Goal: Task Accomplishment & Management: Manage account settings

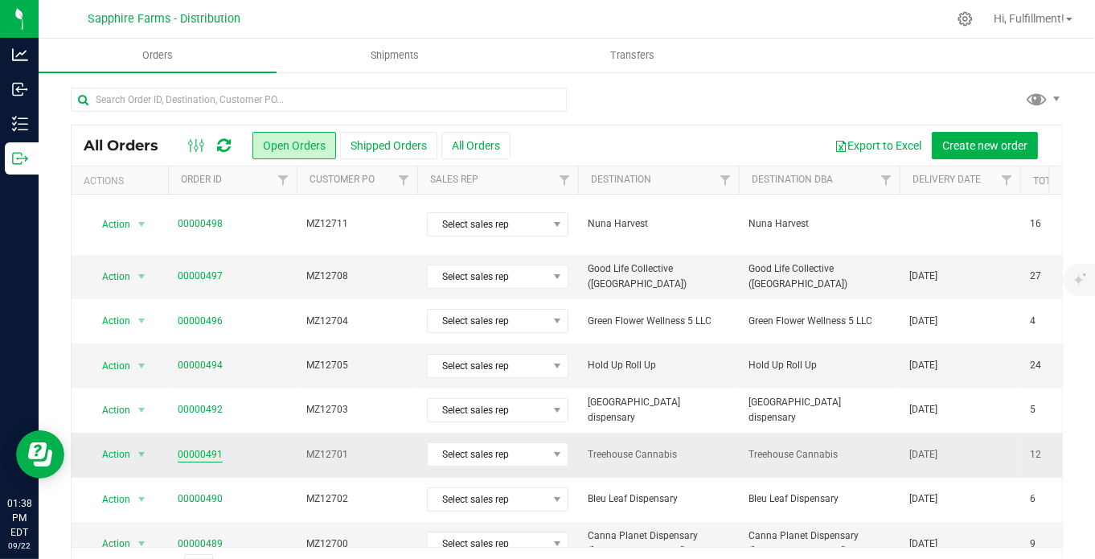
click at [205, 447] on link "00000491" at bounding box center [200, 454] width 45 height 15
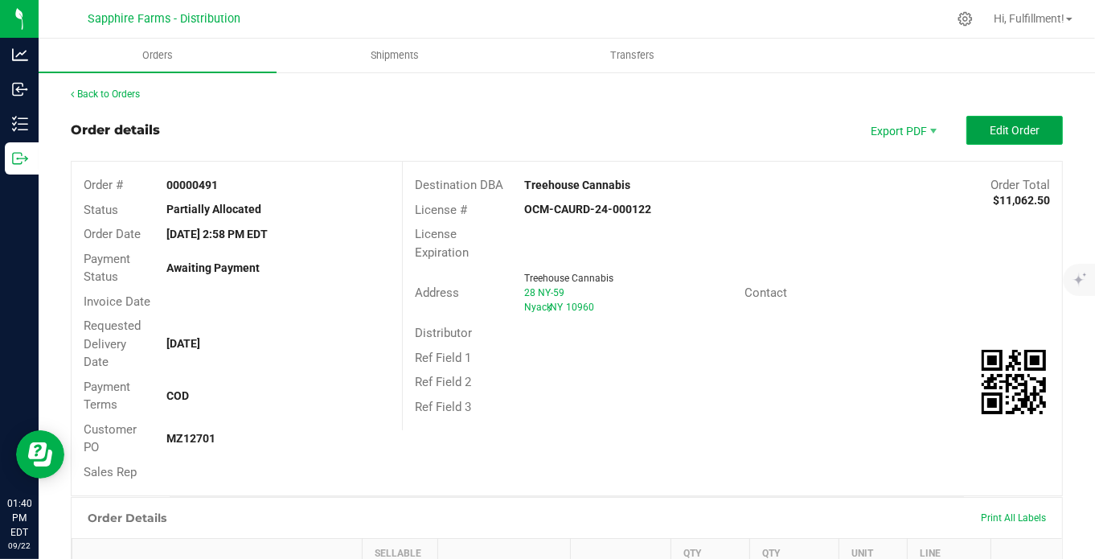
click at [1011, 134] on span "Edit Order" at bounding box center [1015, 130] width 50 height 13
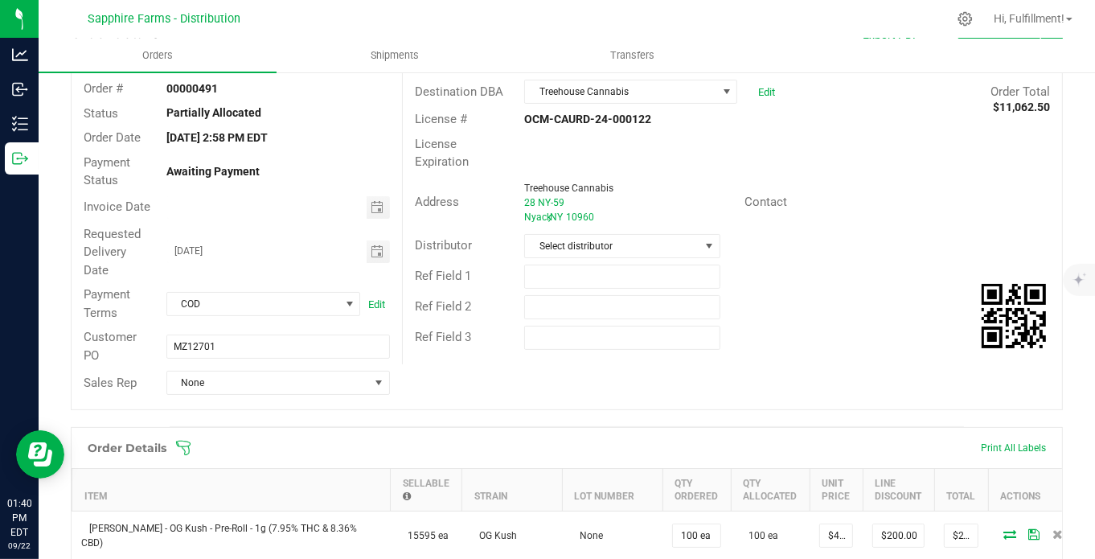
scroll to position [179, 0]
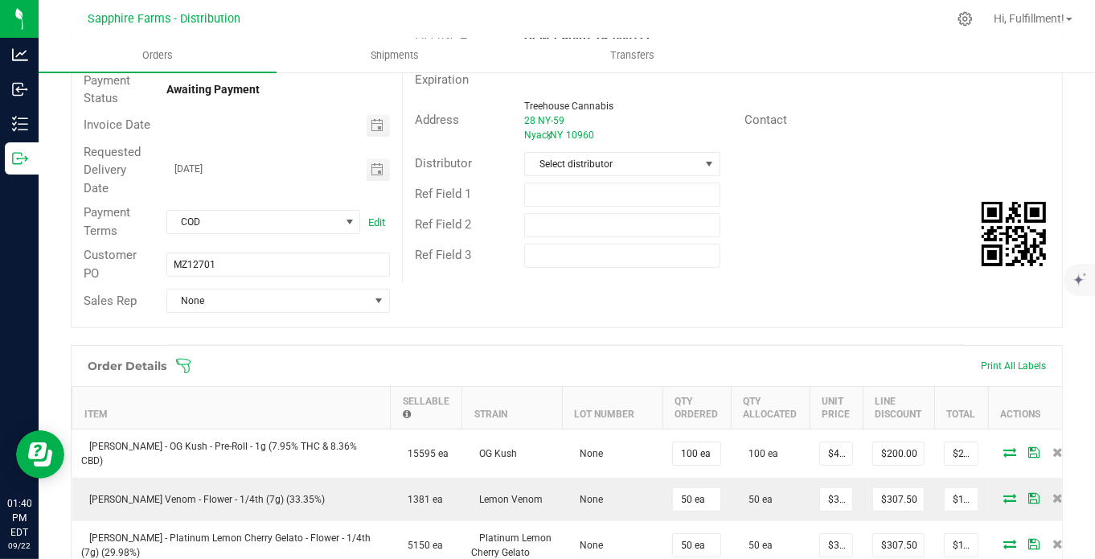
click at [177, 359] on icon at bounding box center [183, 366] width 14 height 14
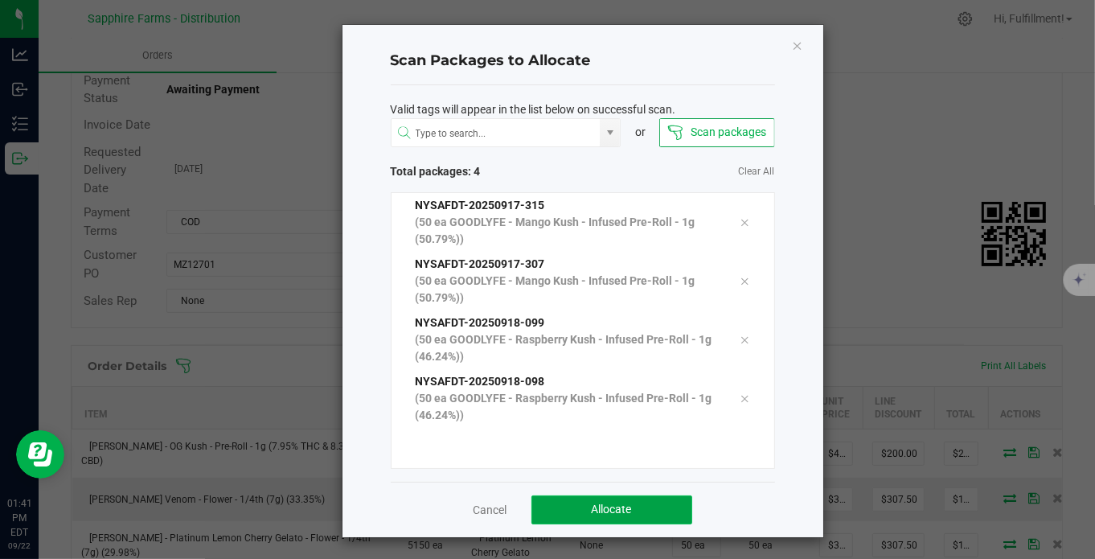
click at [604, 511] on span "Allocate" at bounding box center [612, 509] width 40 height 13
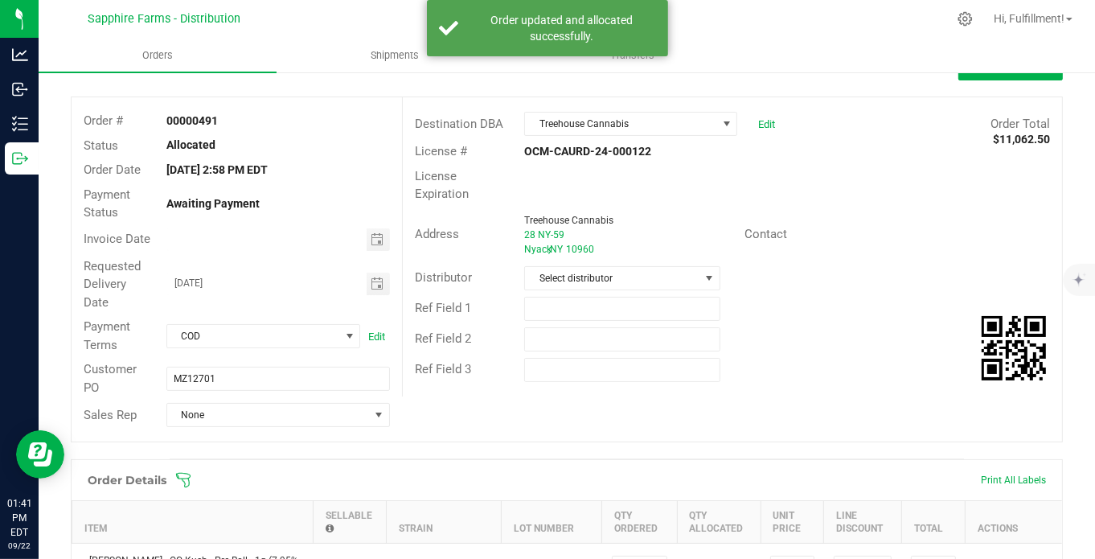
scroll to position [0, 0]
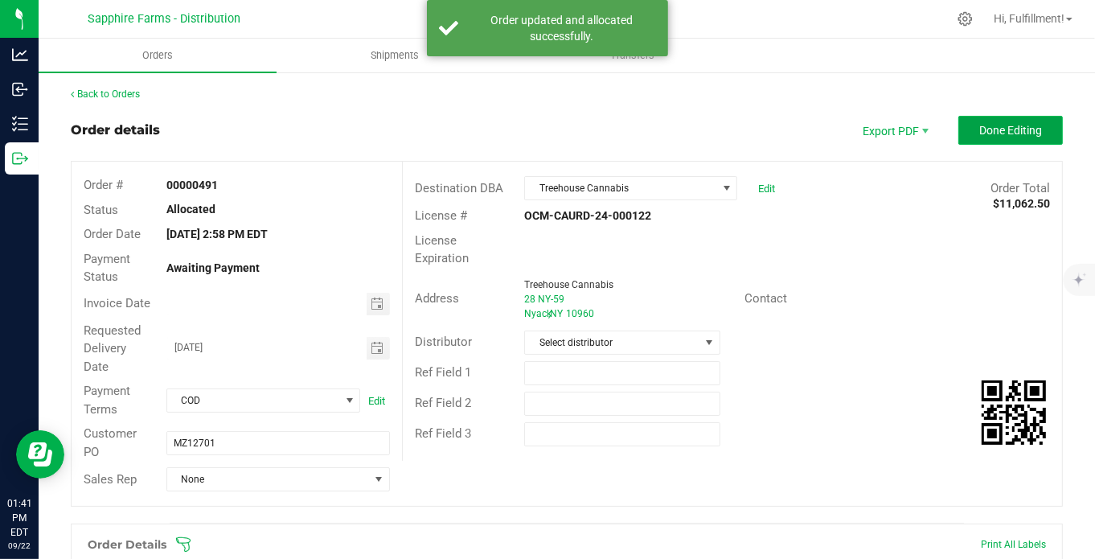
click at [979, 134] on span "Done Editing" at bounding box center [1010, 130] width 63 height 13
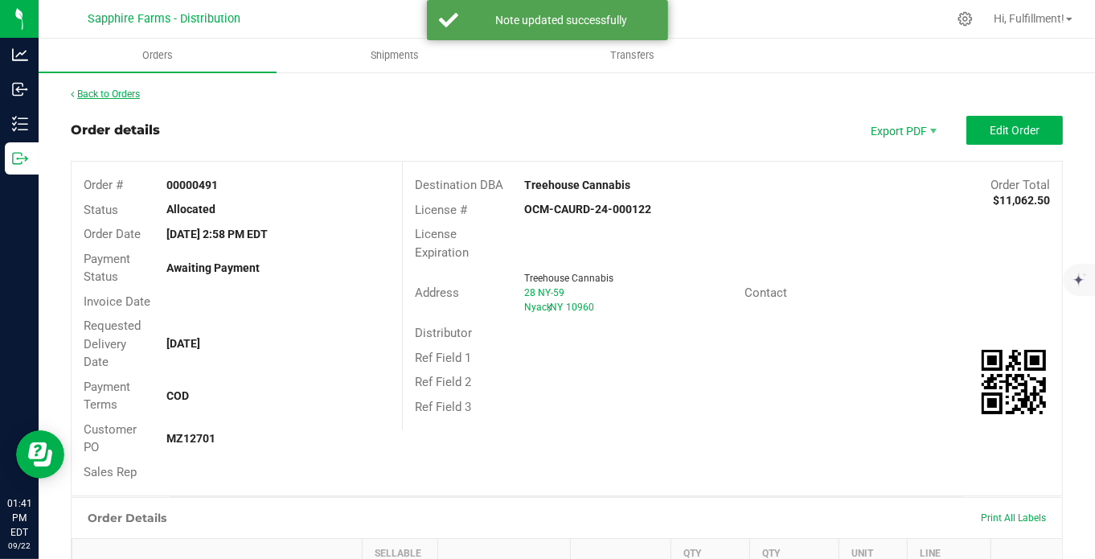
click at [118, 92] on link "Back to Orders" at bounding box center [105, 93] width 69 height 11
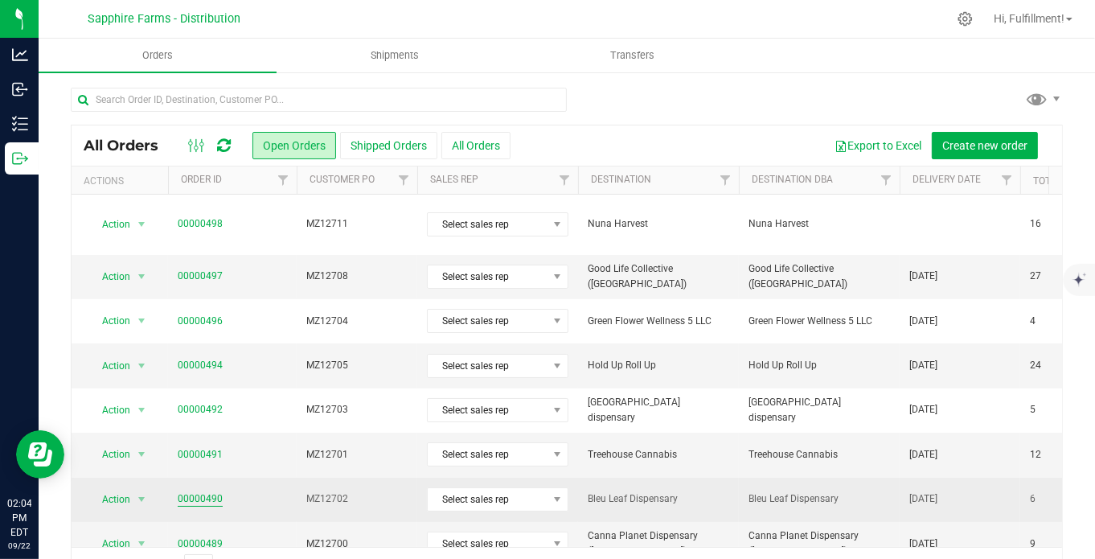
click at [216, 491] on link "00000490" at bounding box center [200, 498] width 45 height 15
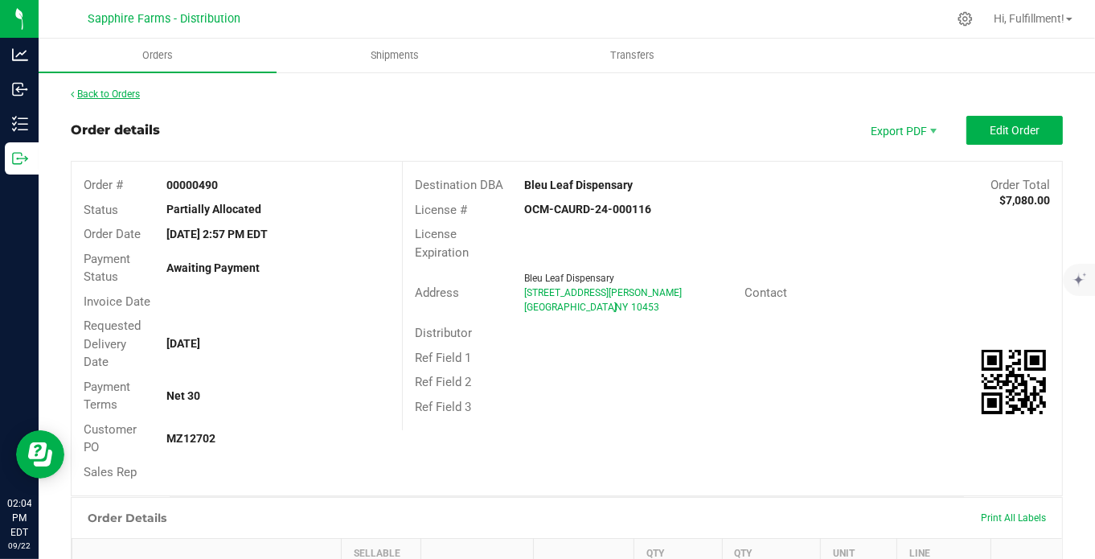
click at [138, 92] on link "Back to Orders" at bounding box center [105, 93] width 69 height 11
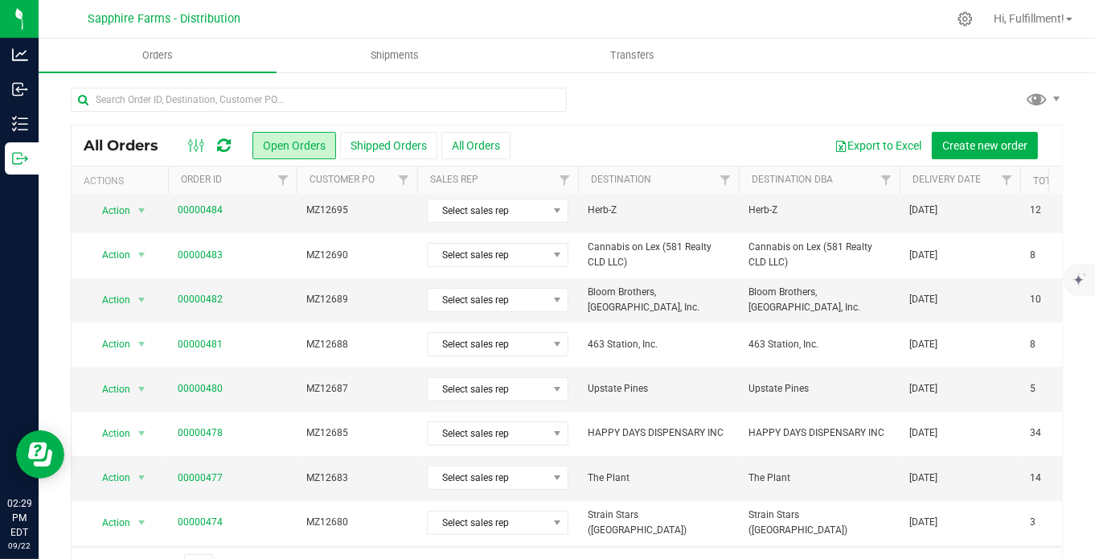
scroll to position [536, 0]
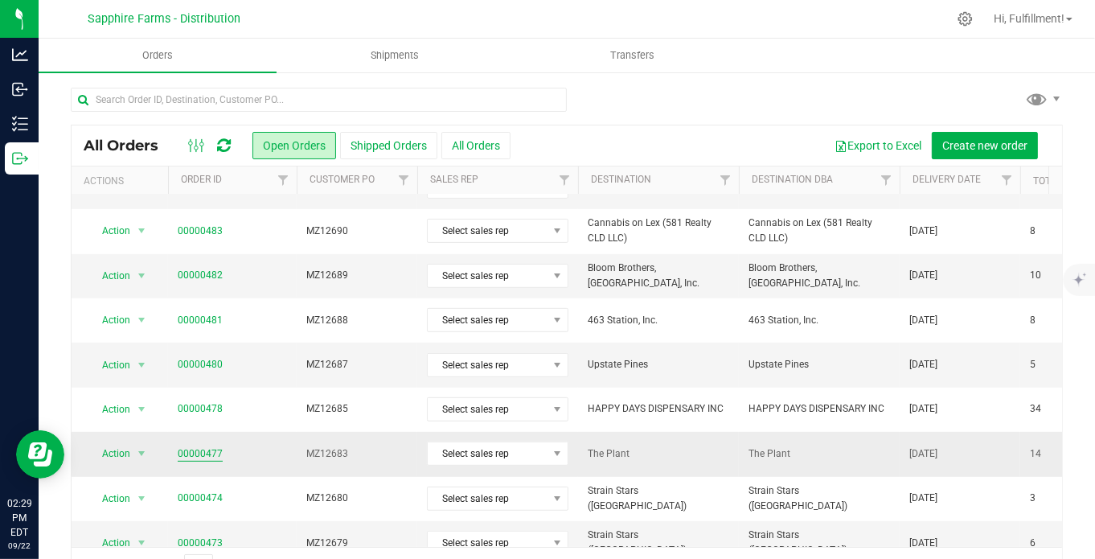
click at [212, 446] on link "00000477" at bounding box center [200, 453] width 45 height 15
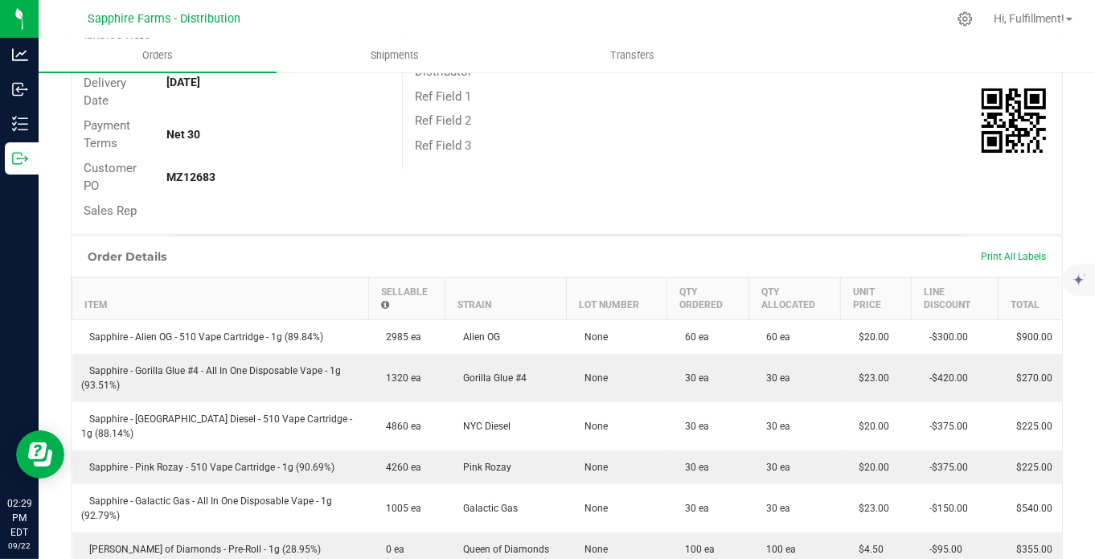
scroll to position [89, 0]
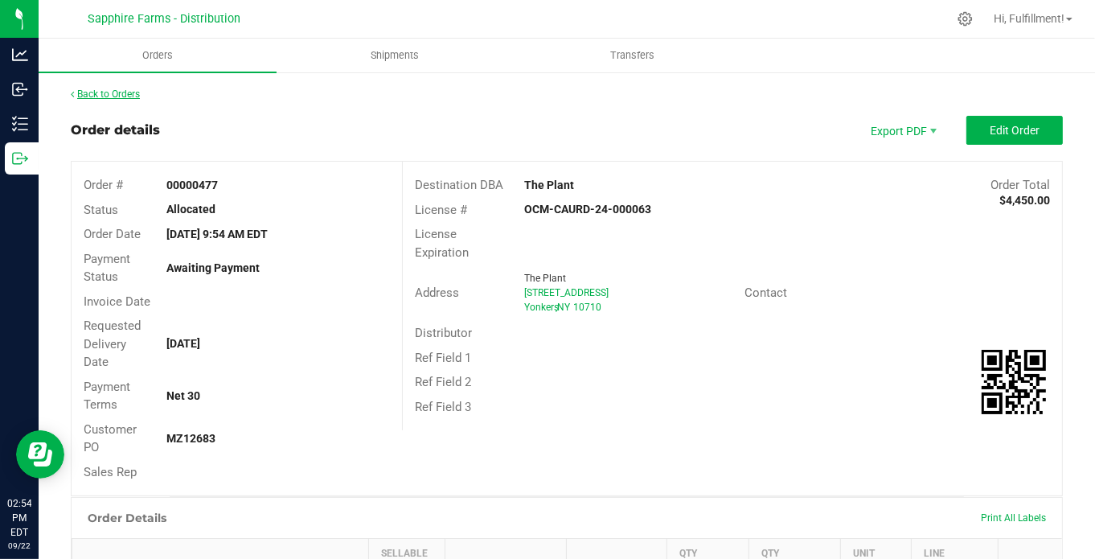
click at [122, 92] on link "Back to Orders" at bounding box center [105, 93] width 69 height 11
